Goal: Task Accomplishment & Management: Use online tool/utility

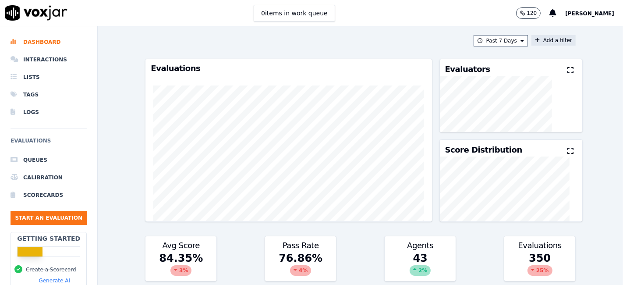
click at [544, 39] on button "Add a filter" at bounding box center [554, 40] width 44 height 11
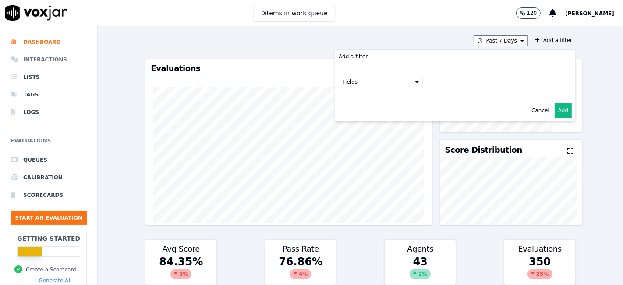
click at [44, 61] on li "Interactions" at bounding box center [49, 60] width 76 height 18
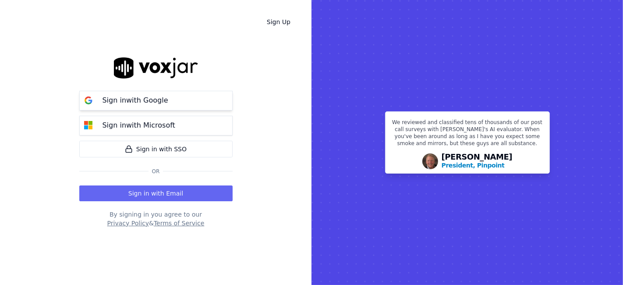
click at [156, 101] on p "Sign in with Google" at bounding box center [136, 100] width 66 height 11
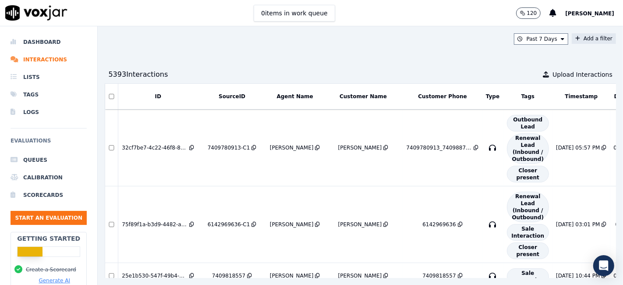
click at [572, 38] on button "Add a filter" at bounding box center [594, 38] width 44 height 11
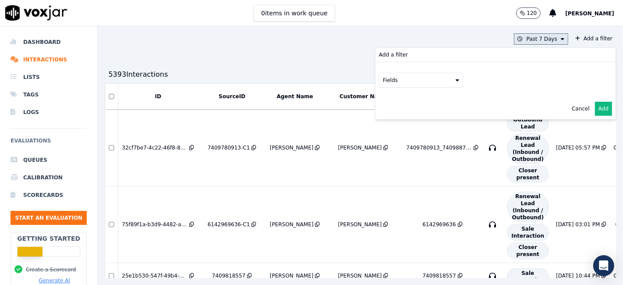
click at [532, 38] on button "Past 7 Days" at bounding box center [541, 38] width 54 height 11
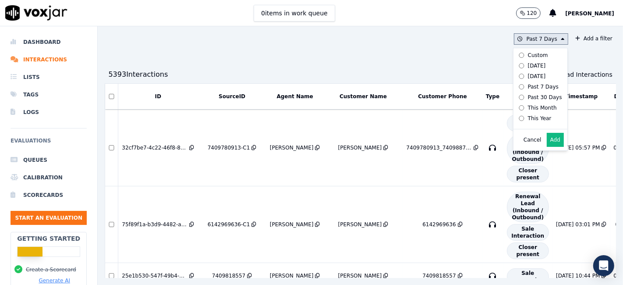
click at [528, 119] on div "This Year" at bounding box center [540, 118] width 24 height 7
click at [547, 145] on button "Add" at bounding box center [555, 140] width 17 height 14
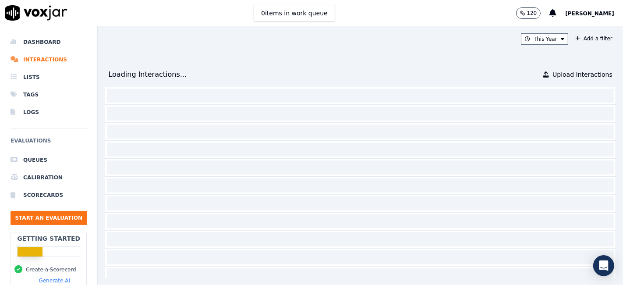
click at [562, 44] on div "This Year Add a filter Loading Interactions... Upload Interactions" at bounding box center [361, 155] width 526 height 259
click at [572, 39] on button "Add a filter" at bounding box center [594, 38] width 44 height 11
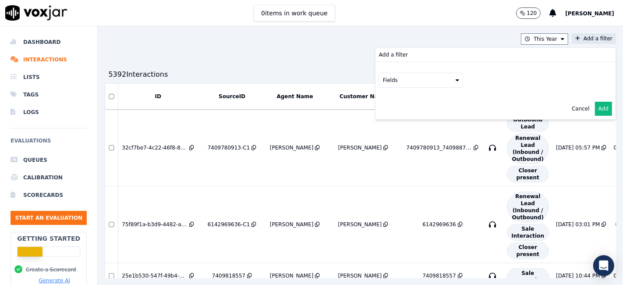
click at [395, 82] on button "Fields" at bounding box center [421, 80] width 84 height 15
click at [395, 114] on div "sourceIdentifier" at bounding box center [414, 116] width 41 height 7
click at [486, 79] on button at bounding box center [530, 79] width 126 height 13
click at [477, 101] on input "text" at bounding box center [530, 97] width 118 height 15
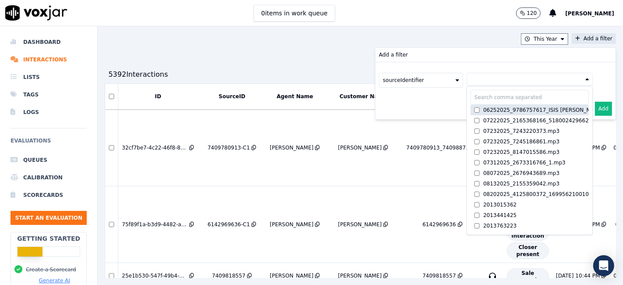
paste input "7244171208"
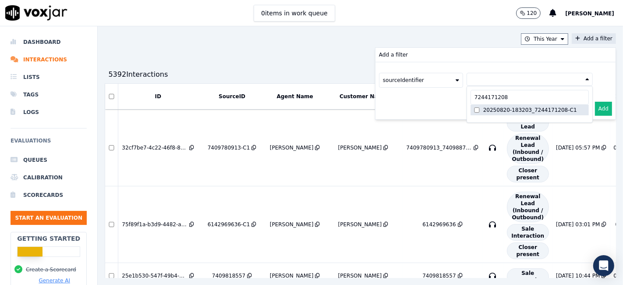
type input "7244171208"
click at [595, 107] on button "Add" at bounding box center [603, 109] width 17 height 14
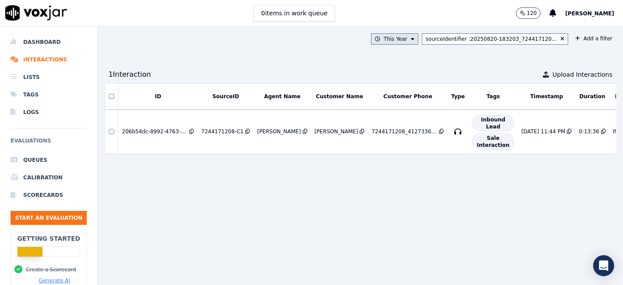
click at [388, 42] on button "This Year" at bounding box center [394, 38] width 47 height 11
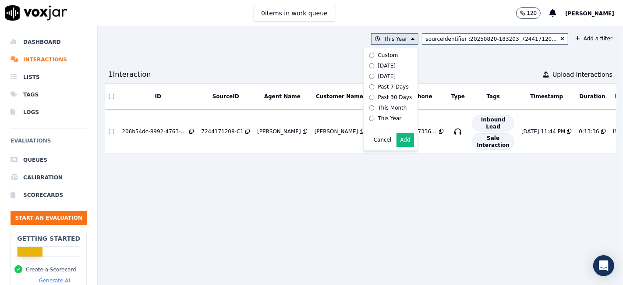
click at [385, 87] on div "Past 7 Days" at bounding box center [393, 86] width 31 height 7
click at [403, 145] on button "Add" at bounding box center [405, 140] width 17 height 14
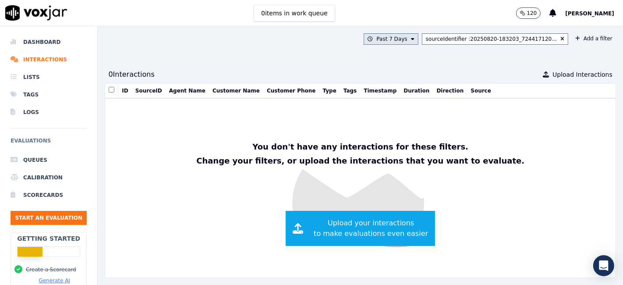
click at [393, 39] on button "Past 7 Days" at bounding box center [391, 38] width 54 height 11
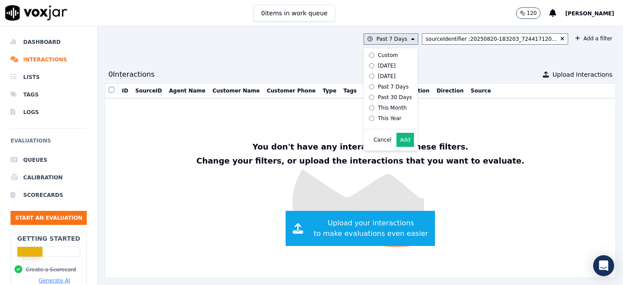
click at [381, 68] on div "Today" at bounding box center [387, 65] width 18 height 7
click at [50, 47] on li "Dashboard" at bounding box center [49, 42] width 76 height 18
